Goal: Information Seeking & Learning: Find specific fact

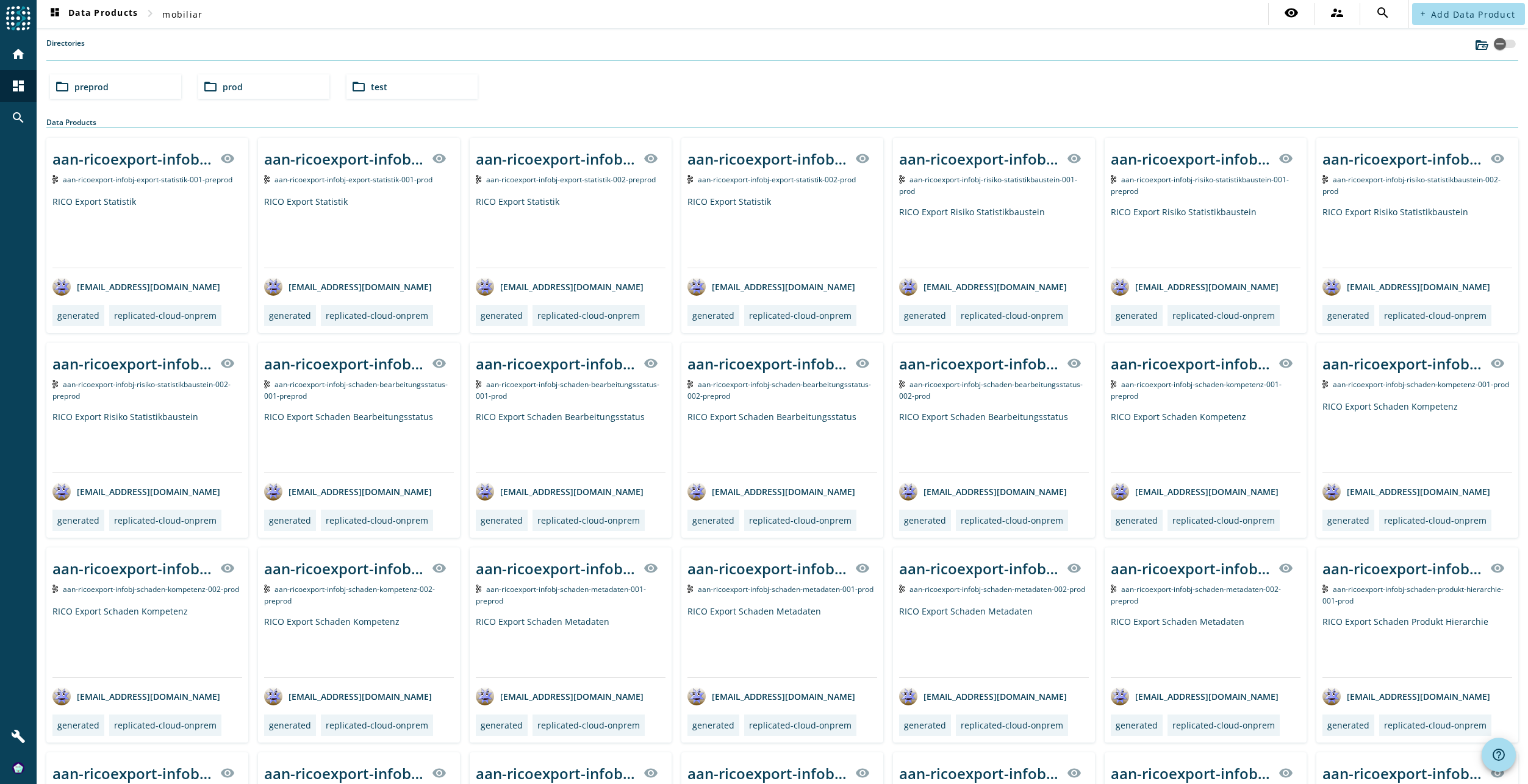
click at [265, 84] on div "folder_open prod" at bounding box center [264, 87] width 131 height 25
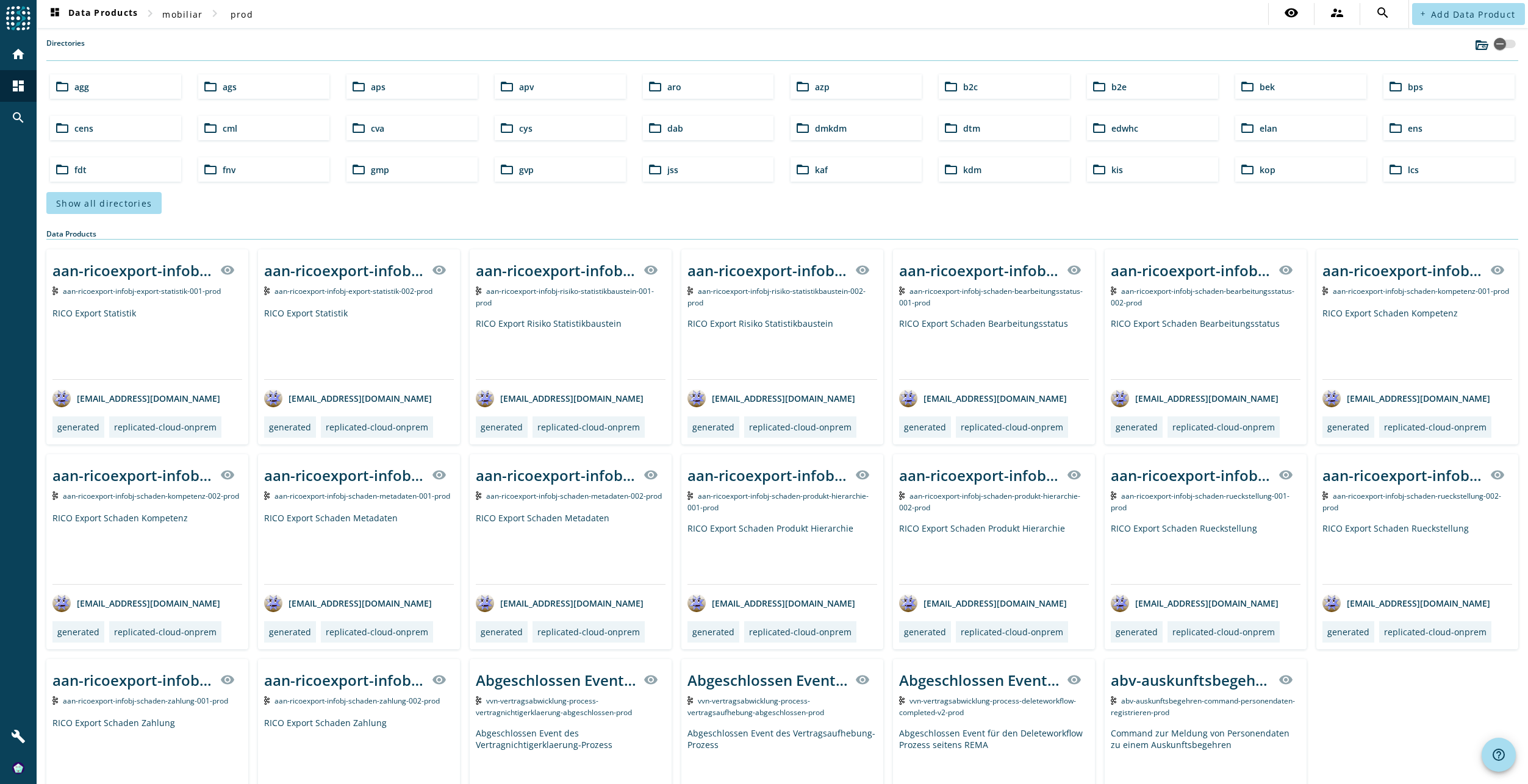
click at [141, 205] on span "Show all directories" at bounding box center [104, 203] width 96 height 12
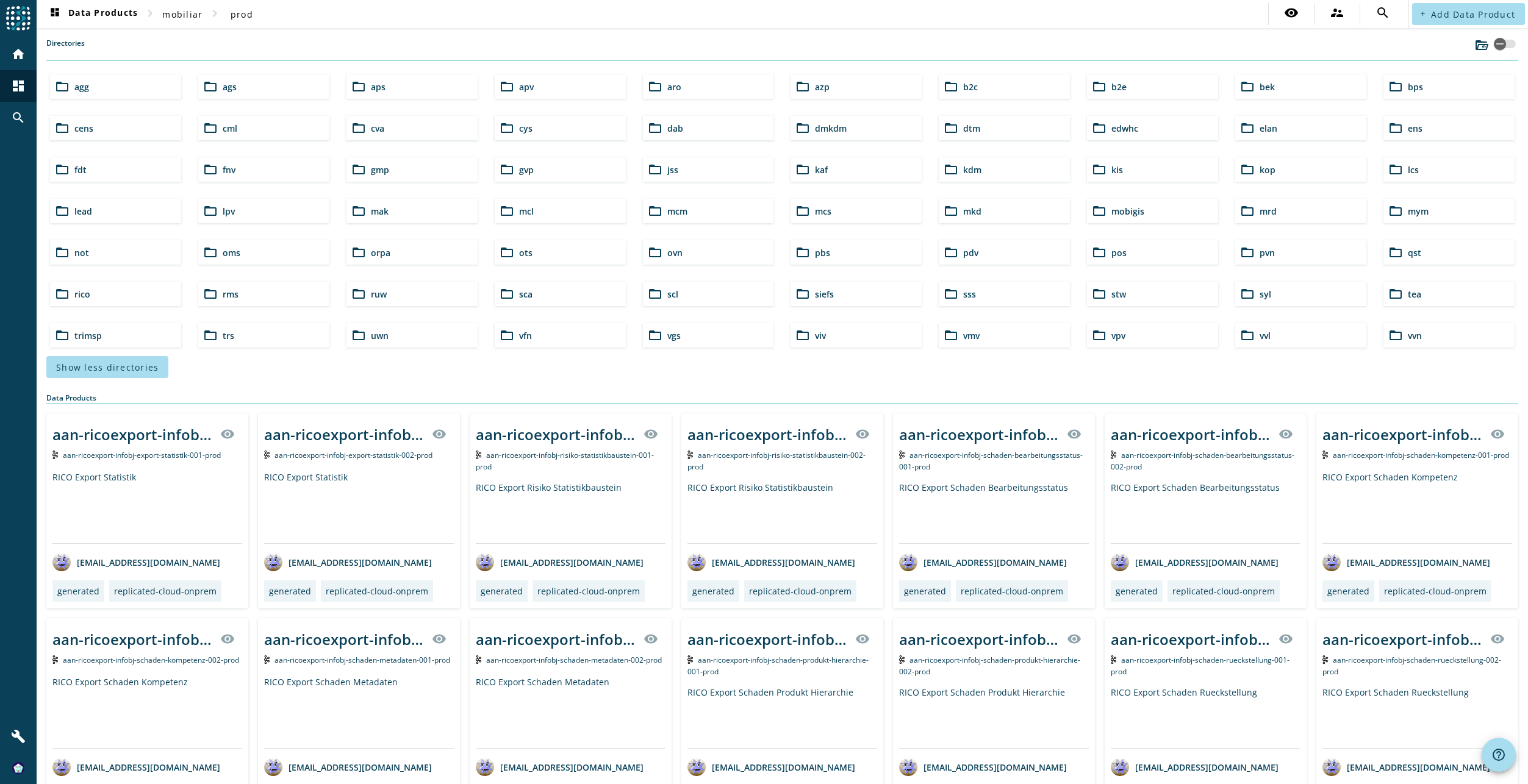
click at [1268, 299] on div "folder_open syl" at bounding box center [1301, 294] width 131 height 25
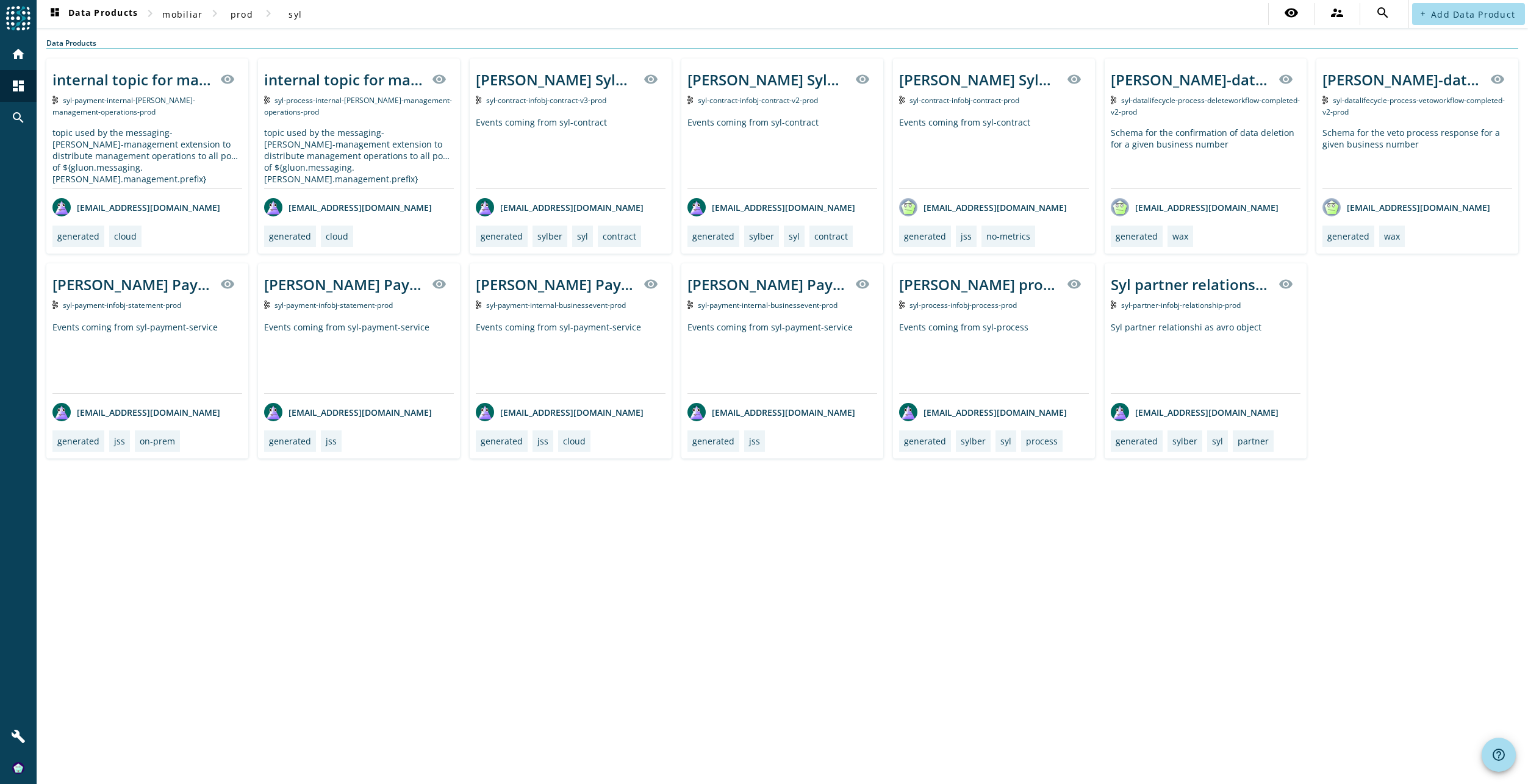
click at [617, 152] on div "Events coming from syl-contract" at bounding box center [570, 152] width 189 height 72
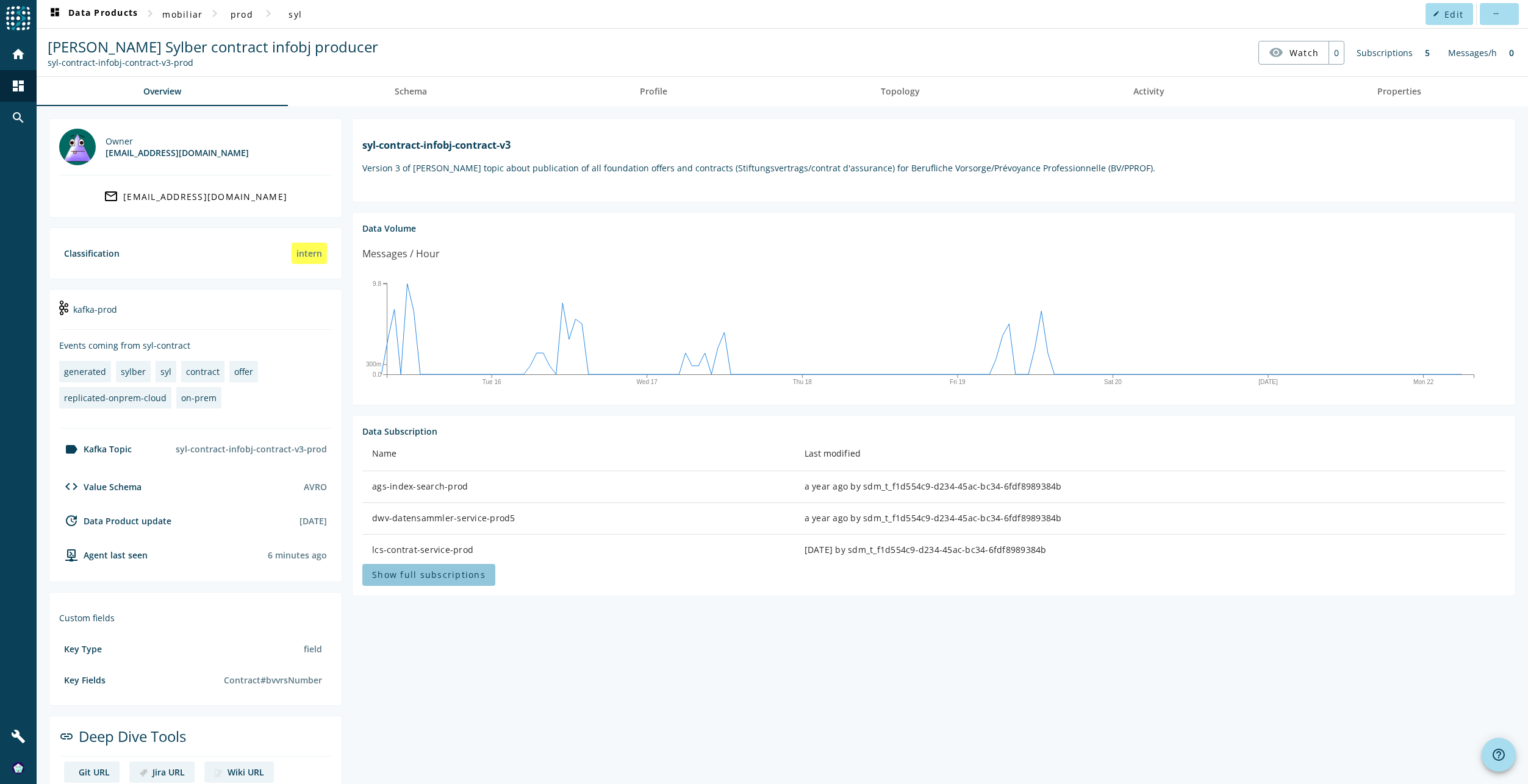
click at [447, 580] on span "Show full subscriptions" at bounding box center [429, 574] width 114 height 12
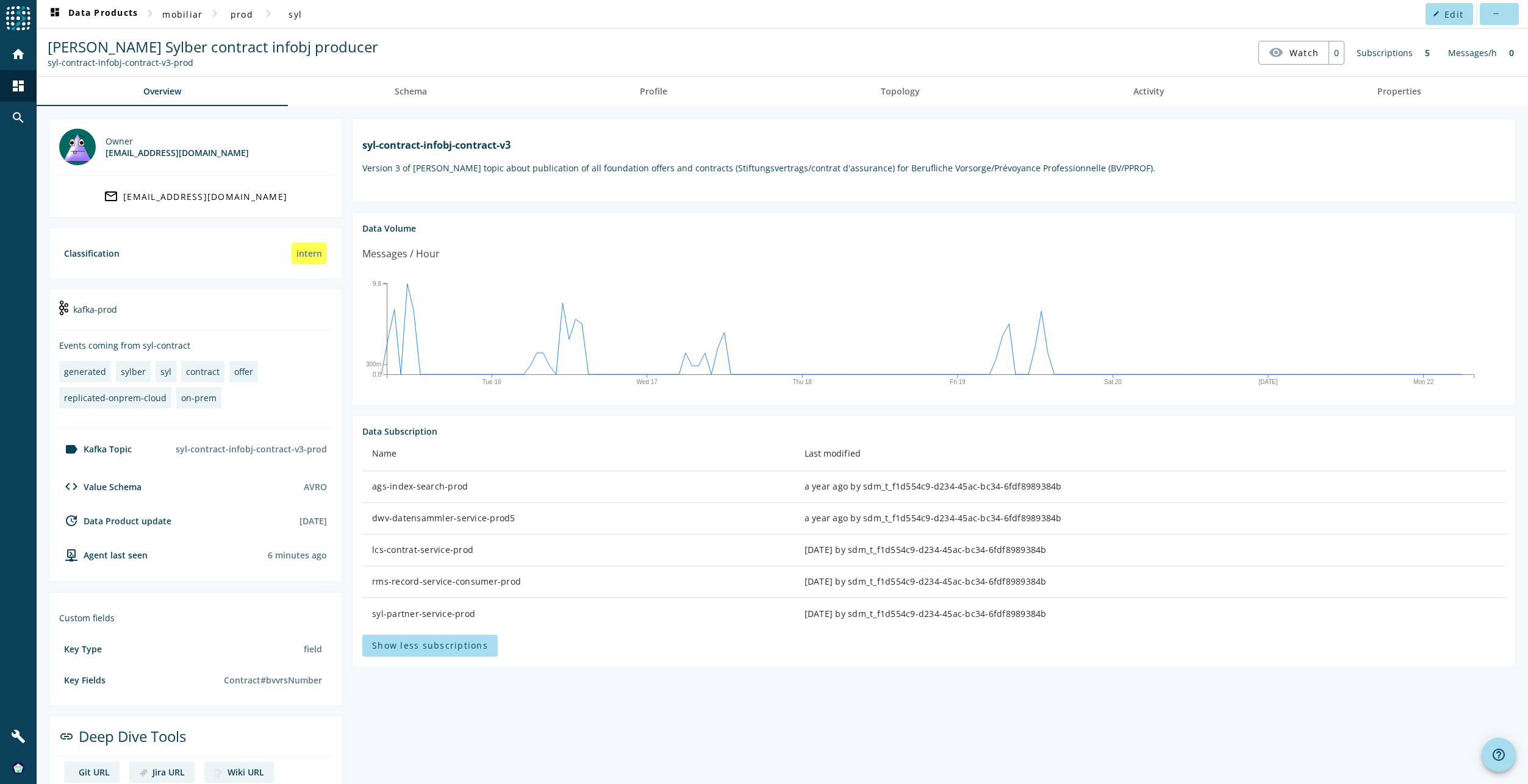
click at [473, 566] on td "lcs-contrat-service-prod" at bounding box center [578, 550] width 433 height 31
drag, startPoint x: 365, startPoint y: 558, endPoint x: 433, endPoint y: 559, distance: 68.0
click at [433, 559] on td "lcs-contrat-service-prod" at bounding box center [578, 550] width 433 height 31
drag, startPoint x: 433, startPoint y: 559, endPoint x: 476, endPoint y: 563, distance: 43.2
click at [476, 556] on div "lcs-contrat-service-prod" at bounding box center [578, 550] width 413 height 12
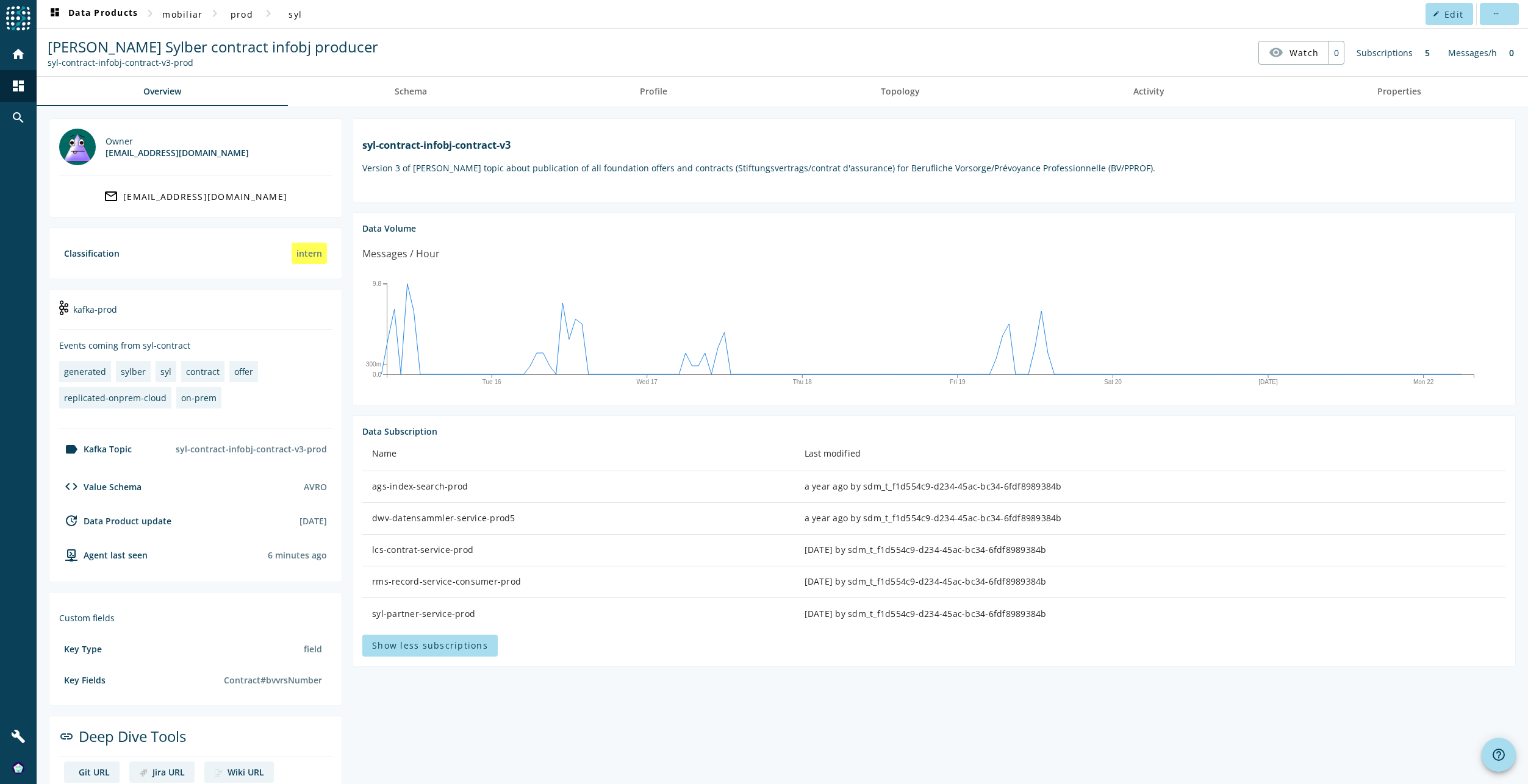
drag, startPoint x: 370, startPoint y: 563, endPoint x: 471, endPoint y: 566, distance: 101.0
click at [471, 566] on td "lcs-contrat-service-prod" at bounding box center [578, 550] width 433 height 31
copy div "lcs-contrat-service-prod"
click at [372, 493] on div "ags-index-search-prod" at bounding box center [578, 487] width 413 height 12
drag, startPoint x: 463, startPoint y: 499, endPoint x: 368, endPoint y: 495, distance: 95.1
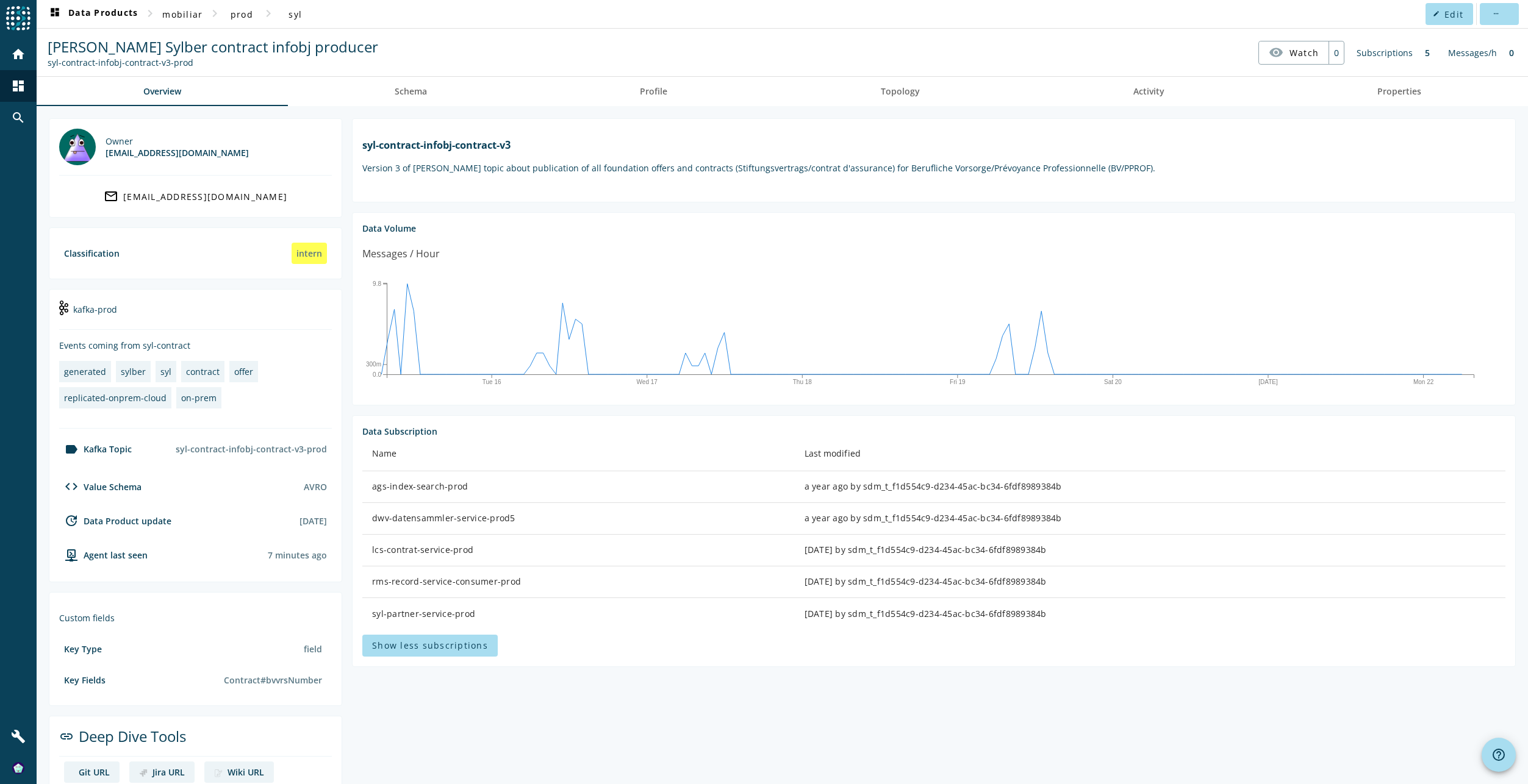
click at [368, 495] on td "ags-index-search-prod" at bounding box center [578, 487] width 433 height 31
copy div "ags-index-search-prod"
click at [425, 524] on div "dwv-datensammler-service-prod5" at bounding box center [578, 518] width 413 height 12
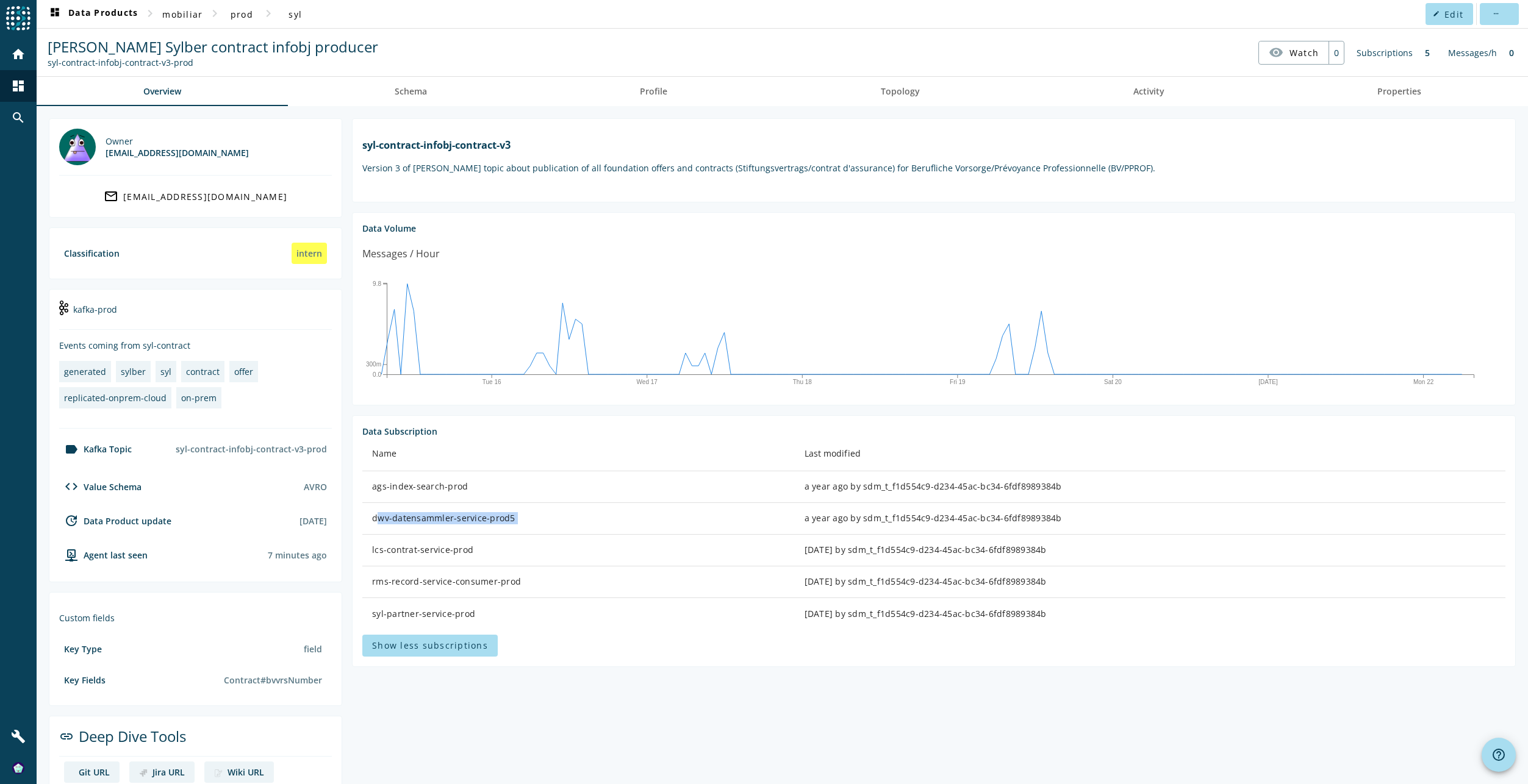
drag, startPoint x: 425, startPoint y: 530, endPoint x: 483, endPoint y: 537, distance: 58.4
click at [483, 524] on div "dwv-datensammler-service-prod5" at bounding box center [578, 518] width 413 height 12
click at [512, 535] on td "dwv-datensammler-service-prod5" at bounding box center [578, 518] width 433 height 31
drag, startPoint x: 495, startPoint y: 532, endPoint x: 368, endPoint y: 532, distance: 127.0
click at [368, 532] on td "dwv-datensammler-service-prod5" at bounding box center [578, 518] width 433 height 31
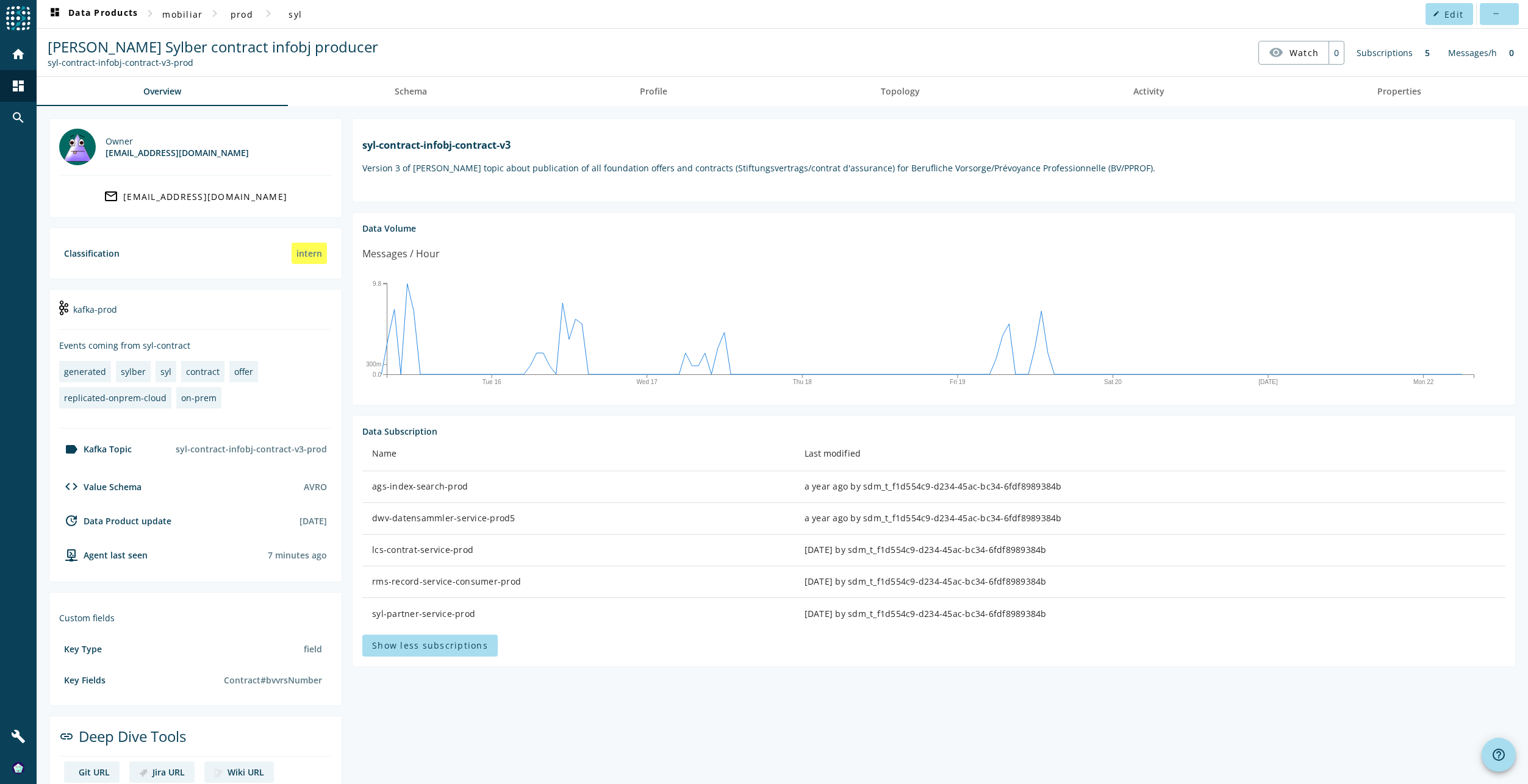
copy div "dwv-datensammler-service-prod5"
click at [513, 588] on div "rms-record-service-consumer-prod" at bounding box center [578, 582] width 413 height 12
click at [372, 588] on div "rms-record-service-consumer-prod" at bounding box center [578, 582] width 413 height 12
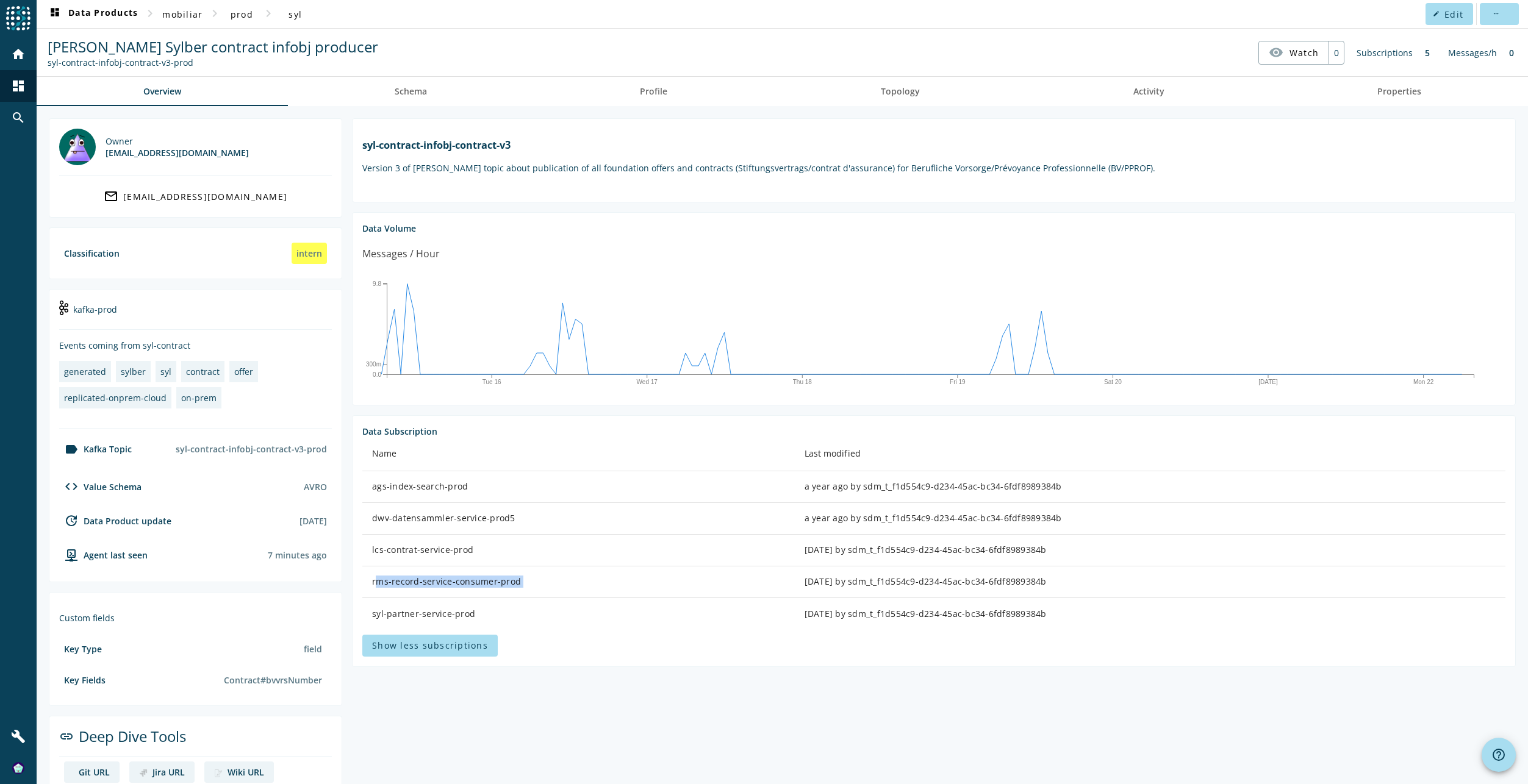
click at [372, 588] on div "rms-record-service-consumer-prod" at bounding box center [578, 582] width 413 height 12
copy div "rms-record-service-consumer-prod"
click at [447, 620] on div "syl-partner-service-prod" at bounding box center [578, 614] width 413 height 12
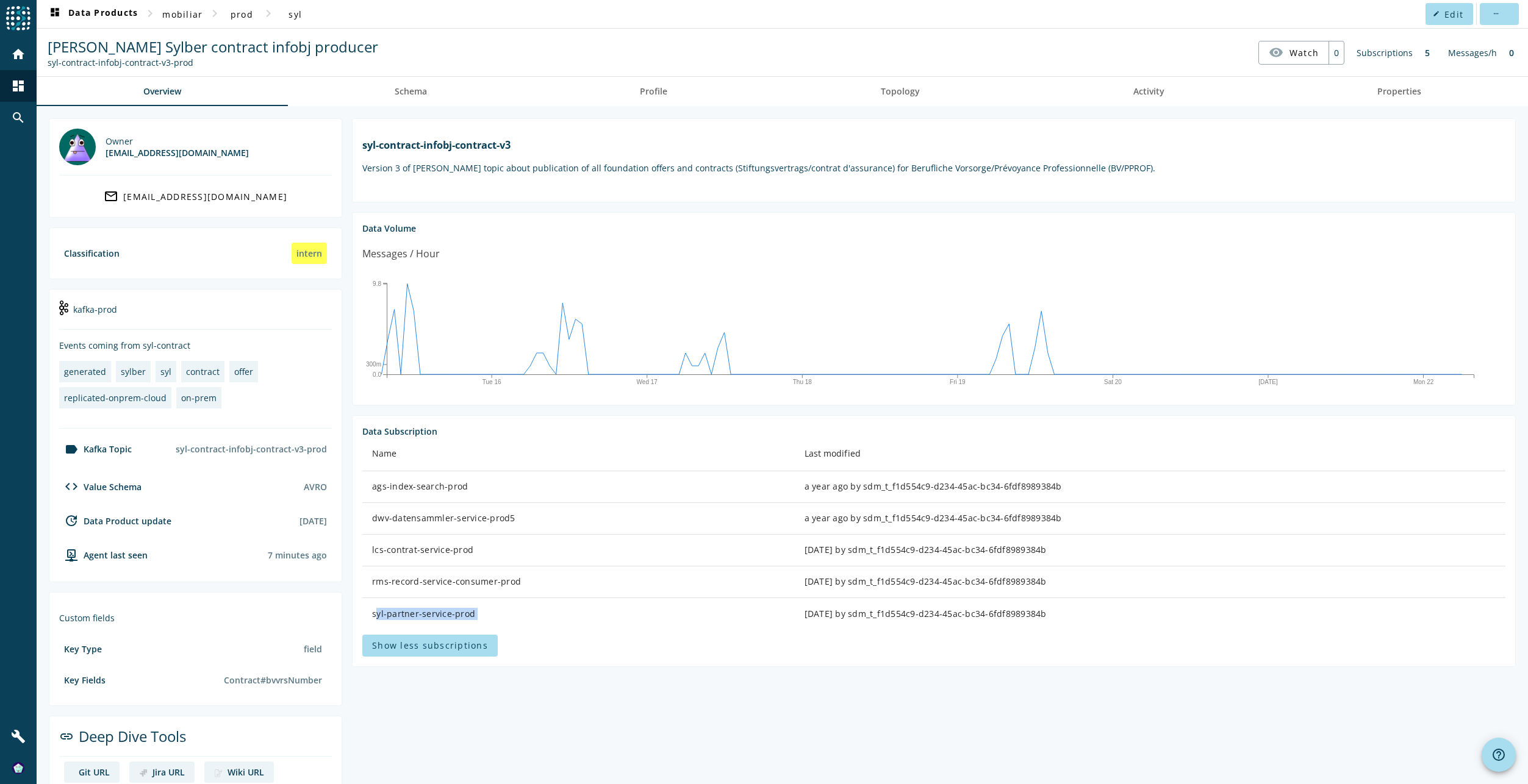
click at [447, 620] on div "syl-partner-service-prod" at bounding box center [578, 614] width 413 height 12
copy div "syl-partner-service-prod"
